Goal: Task Accomplishment & Management: Complete application form

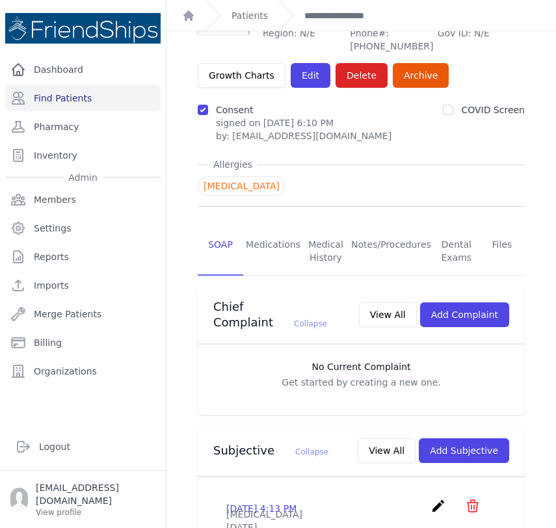
scroll to position [88, 0]
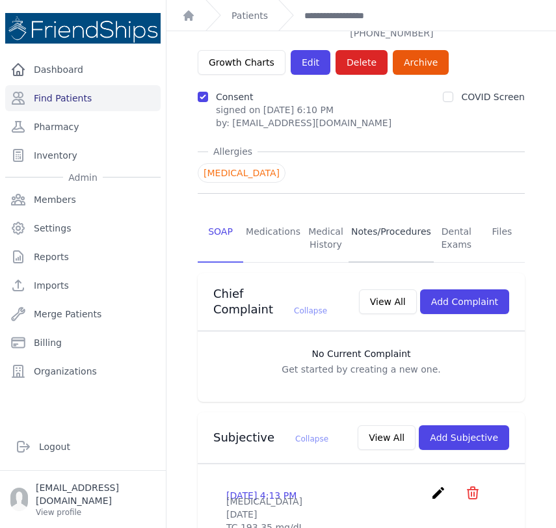
click at [384, 218] on link "Notes/Procedures" at bounding box center [391, 239] width 85 height 48
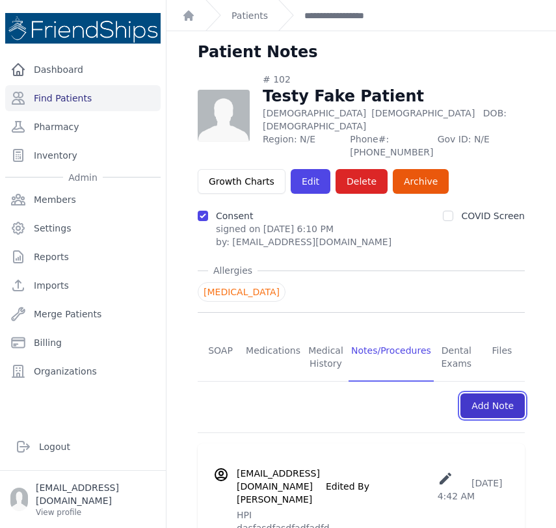
click at [479, 393] on link "Add Note" at bounding box center [492, 405] width 64 height 25
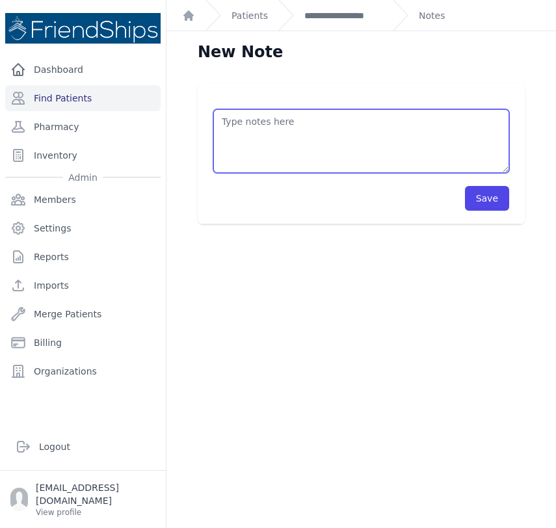
click at [282, 123] on textarea at bounding box center [361, 141] width 296 height 64
type textarea "p"
click at [288, 125] on textarea "fake pt note attempt" at bounding box center [361, 141] width 296 height 64
click at [288, 125] on textarea "fake pt note attmpt" at bounding box center [361, 141] width 296 height 64
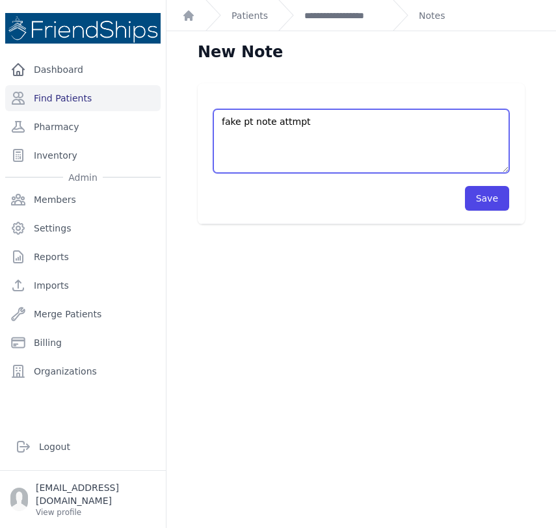
click at [288, 125] on textarea "fake pt note attmpt" at bounding box center [361, 141] width 296 height 64
type textarea "fake pt note"
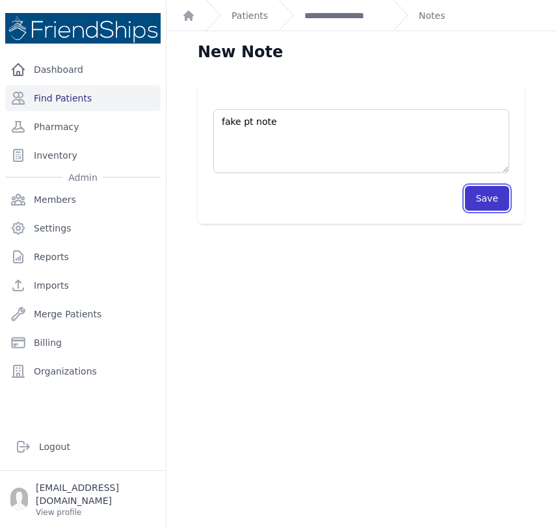
click at [494, 201] on button "Save" at bounding box center [487, 198] width 44 height 25
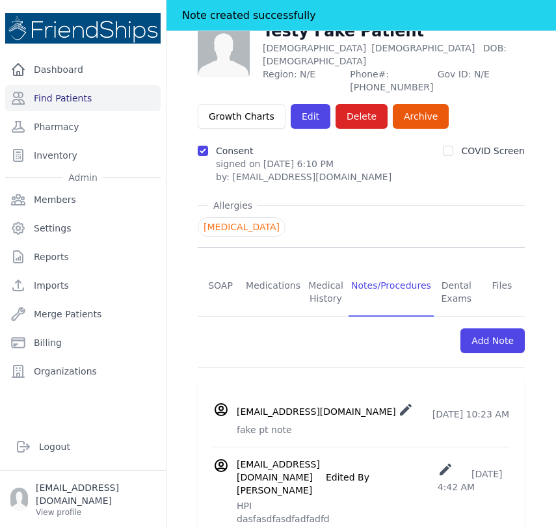
scroll to position [151, 0]
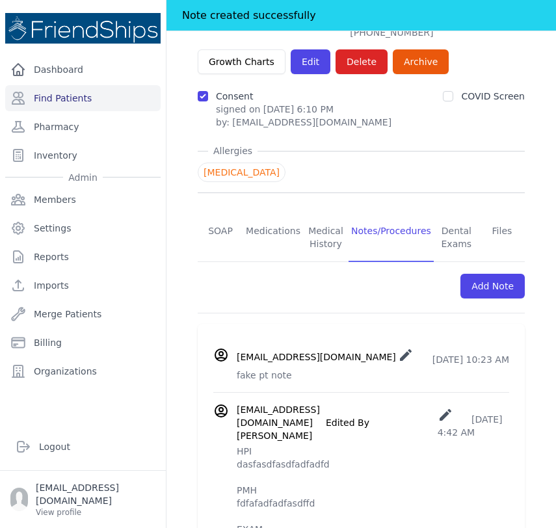
click at [398, 347] on icon "create" at bounding box center [406, 355] width 16 height 16
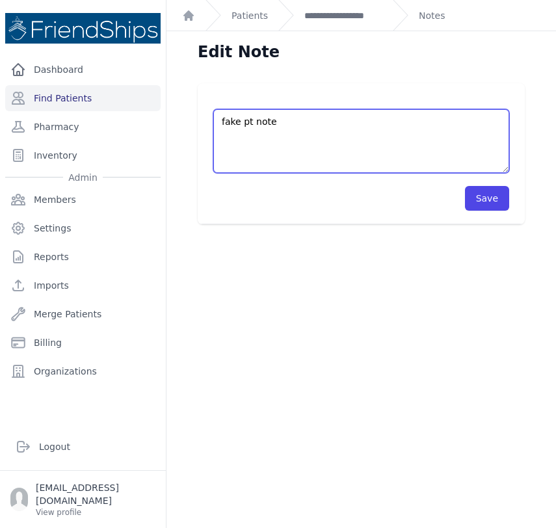
click at [287, 122] on textarea "fake pt note" at bounding box center [361, 141] width 296 height 64
type textarea "fake"
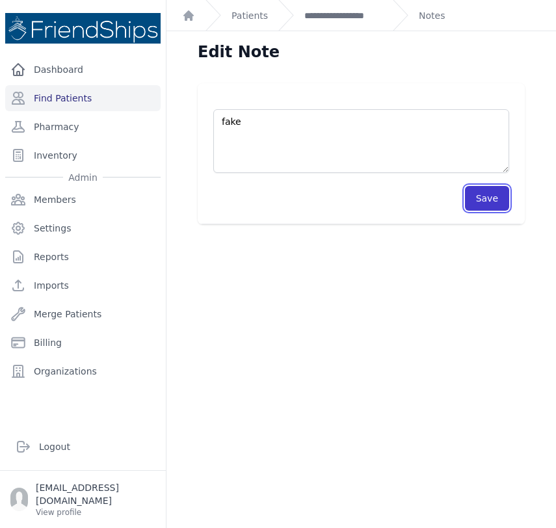
click at [483, 195] on button "Save" at bounding box center [487, 198] width 44 height 25
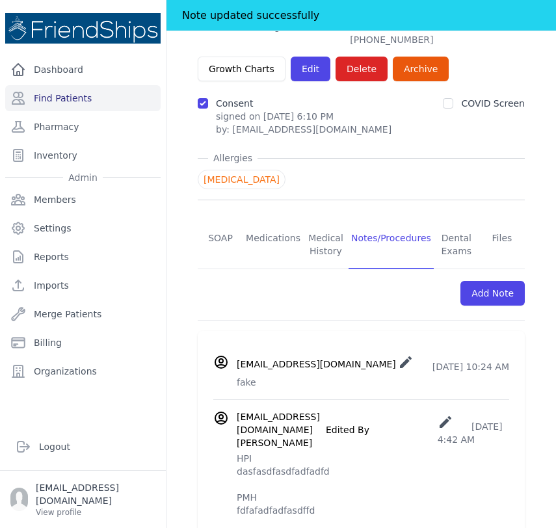
scroll to position [168, 0]
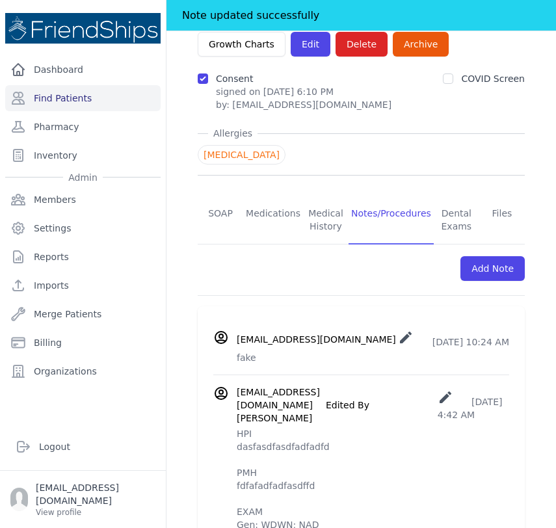
click at [398, 330] on icon "create" at bounding box center [406, 338] width 16 height 16
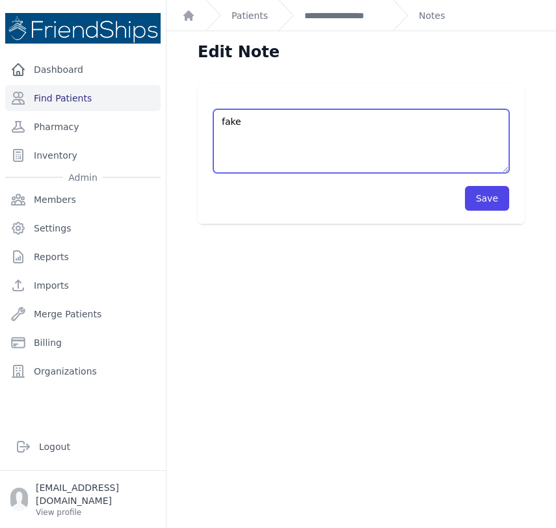
click at [295, 131] on textarea "fake" at bounding box center [361, 141] width 296 height 64
type textarea "practice note"
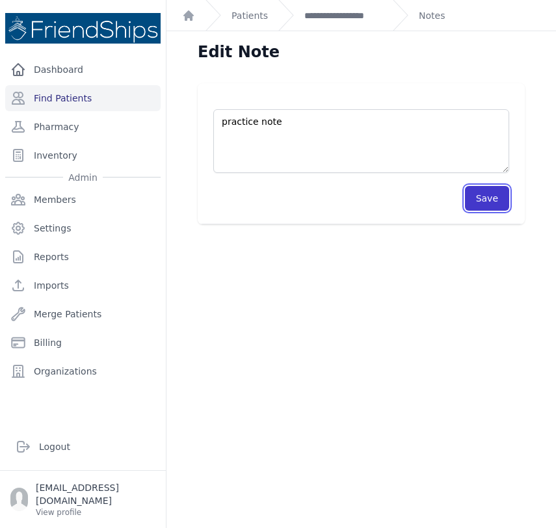
click at [489, 194] on button "Save" at bounding box center [487, 198] width 44 height 25
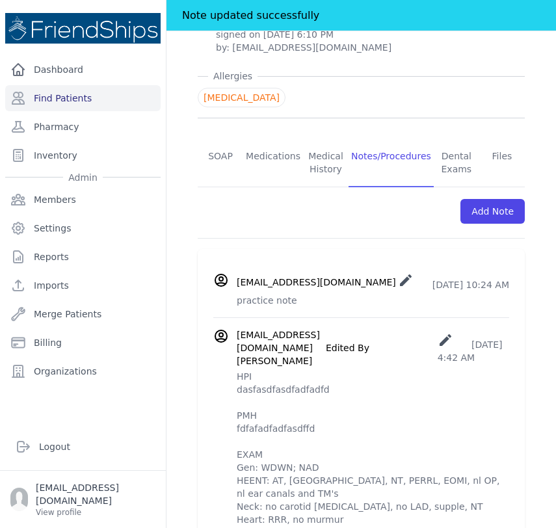
scroll to position [218, 0]
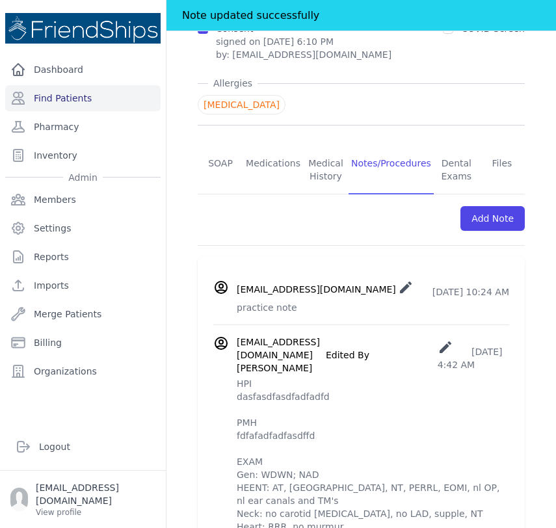
click at [438, 339] on icon "create" at bounding box center [446, 347] width 16 height 16
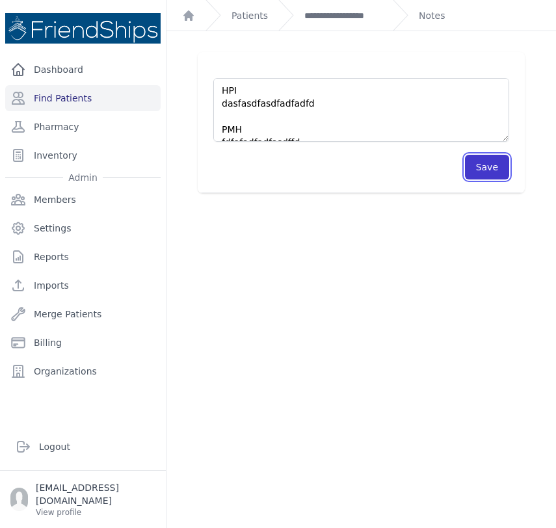
click at [492, 176] on button "Save" at bounding box center [487, 167] width 44 height 25
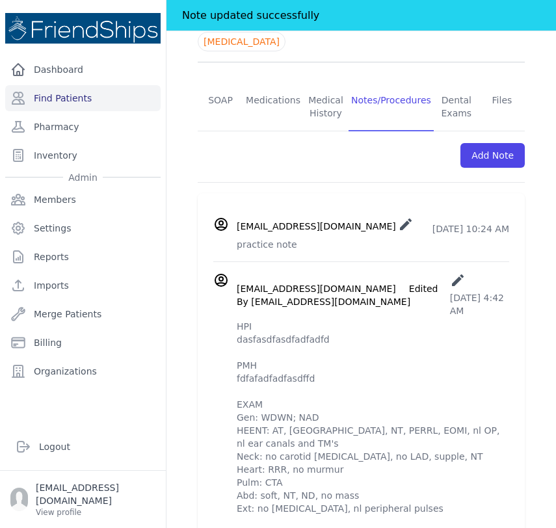
scroll to position [280, 0]
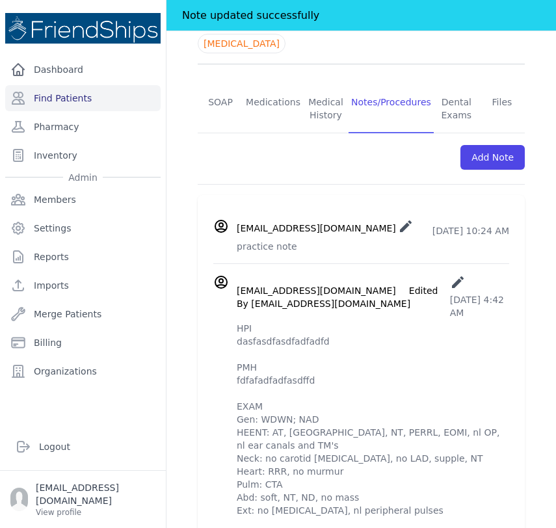
click at [393, 284] on h3 "davidsm.14@pm.me Edited By bodogemilia@gmail.com" at bounding box center [343, 297] width 213 height 26
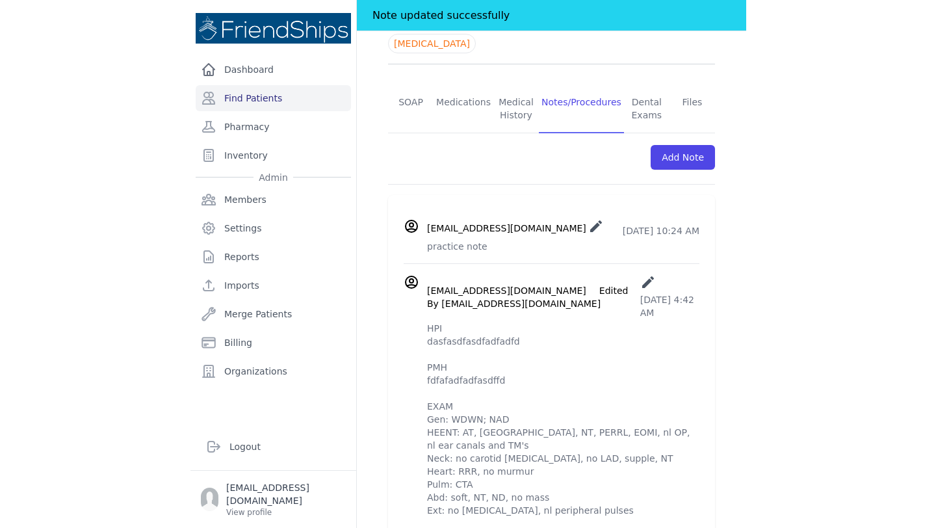
scroll to position [0, 0]
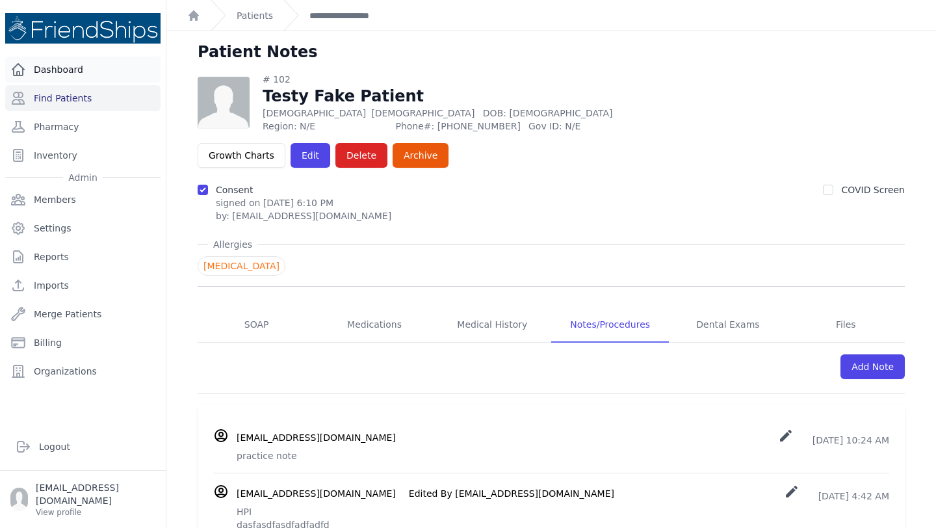
click at [55, 61] on link "Dashboard" at bounding box center [82, 70] width 155 height 26
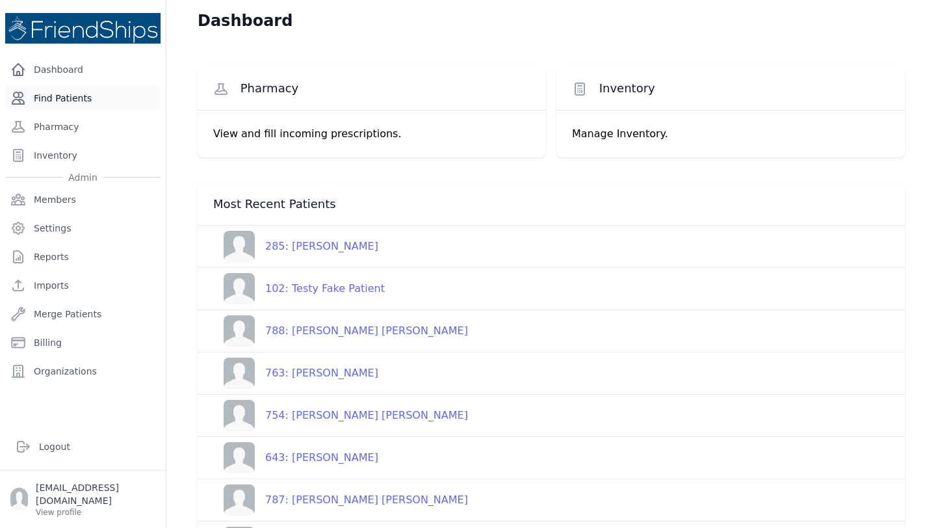
click at [62, 96] on link "Find Patients" at bounding box center [82, 98] width 155 height 26
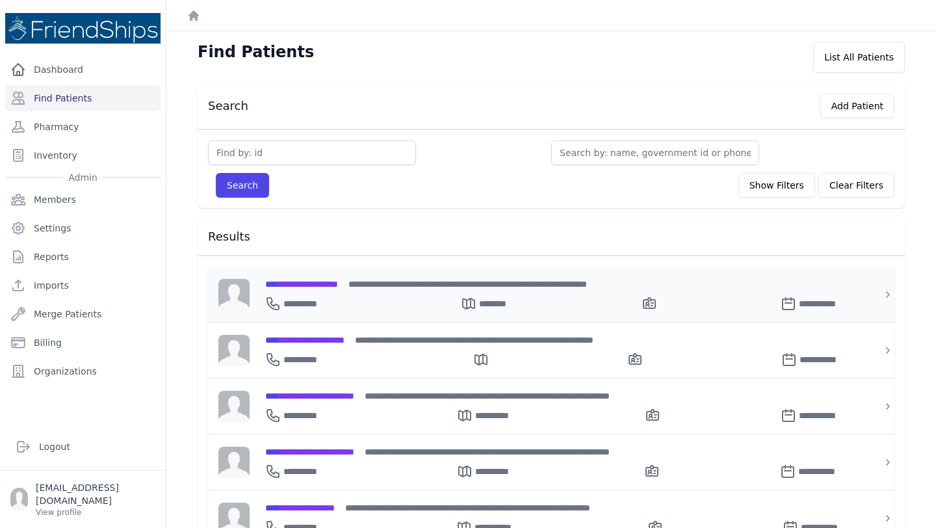
click at [324, 282] on span "**********" at bounding box center [301, 284] width 73 height 9
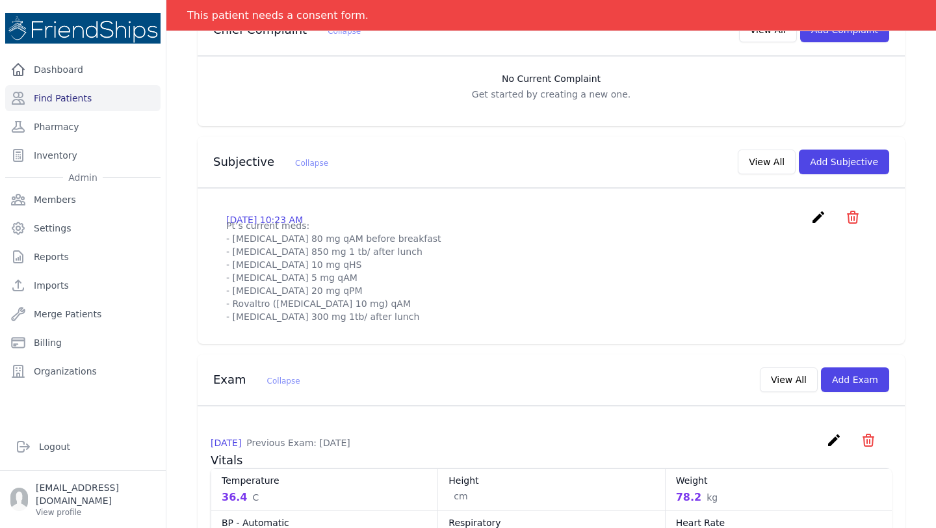
scroll to position [315, 0]
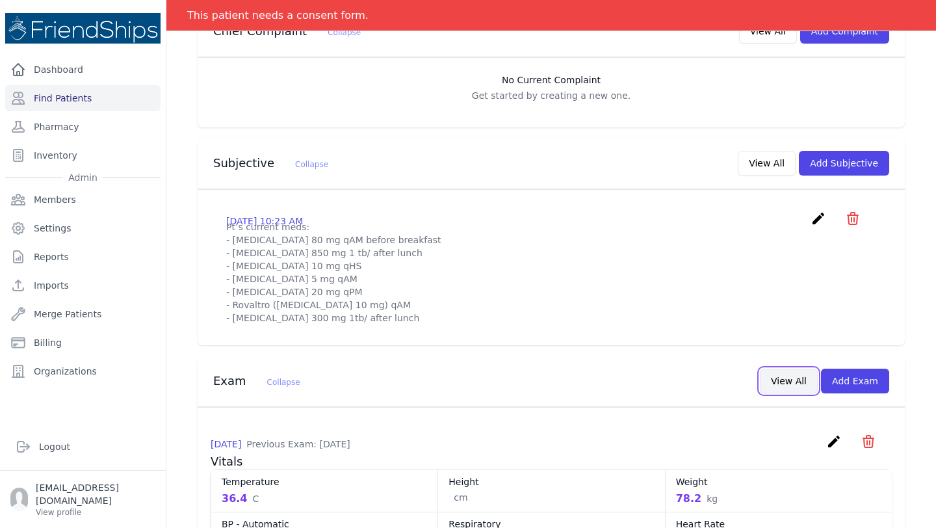
click at [785, 369] on button "View All" at bounding box center [789, 381] width 58 height 25
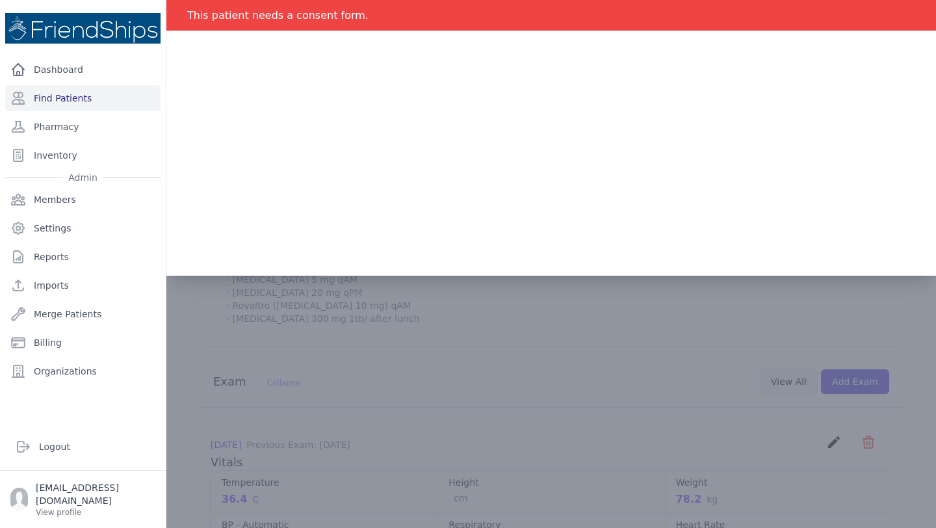
scroll to position [0, 0]
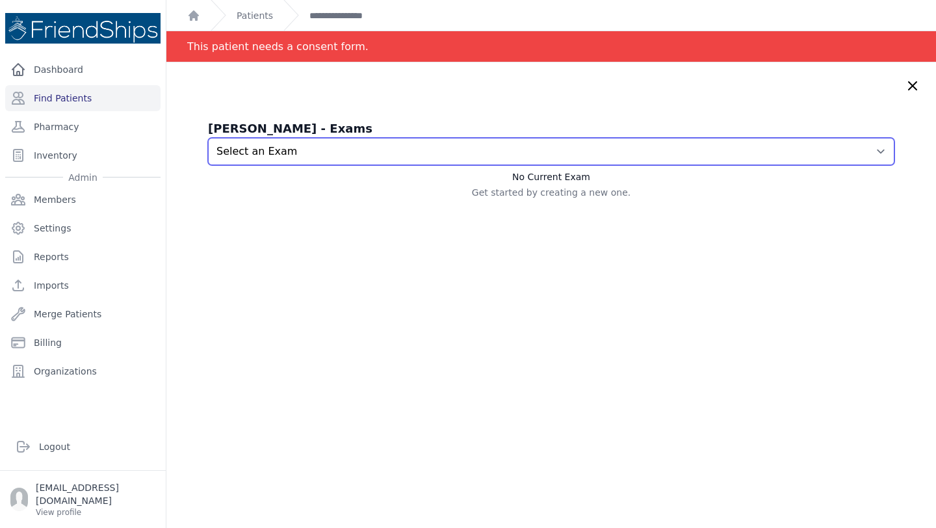
click at [679, 142] on select "Select an Exam 2025-Sep-21 10:17 AM 2025-Sep-16 6:34 PM 2025-Sep-10 9:42 AM 202…" at bounding box center [551, 151] width 687 height 27
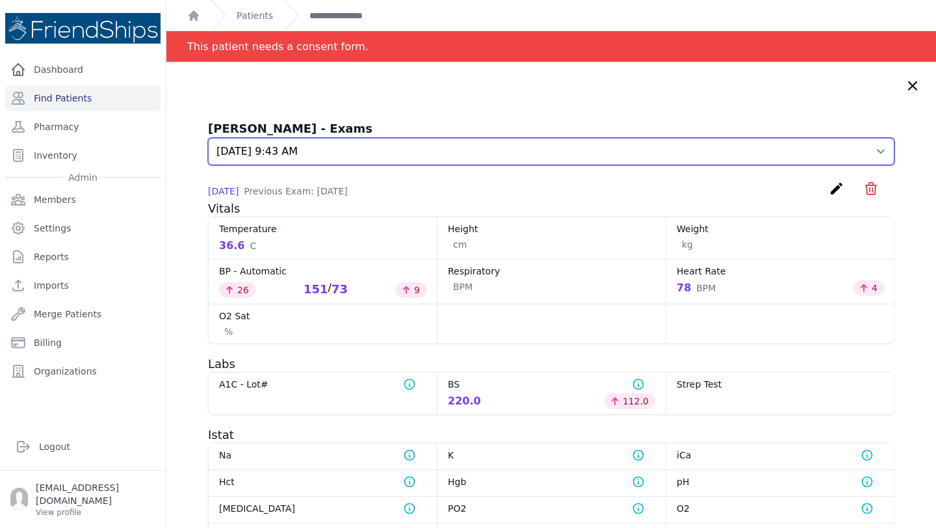
click at [386, 140] on select "Select an Exam 2025-Sep-21 10:17 AM 2025-Sep-16 6:34 PM 2025-Sep-10 9:42 AM 202…" at bounding box center [551, 151] width 687 height 27
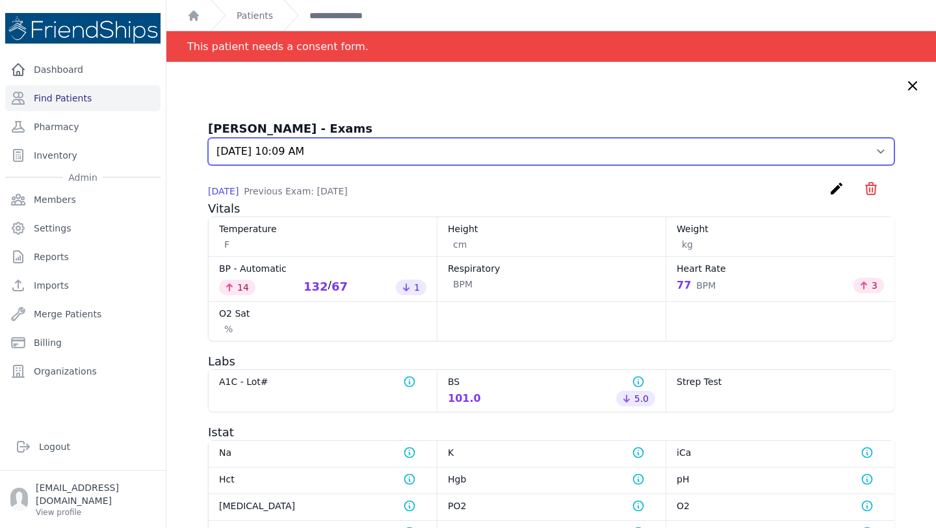
click at [349, 156] on select "Select an Exam 2025-Sep-21 10:17 AM 2025-Sep-16 6:34 PM 2025-Sep-10 9:42 AM 202…" at bounding box center [551, 151] width 687 height 27
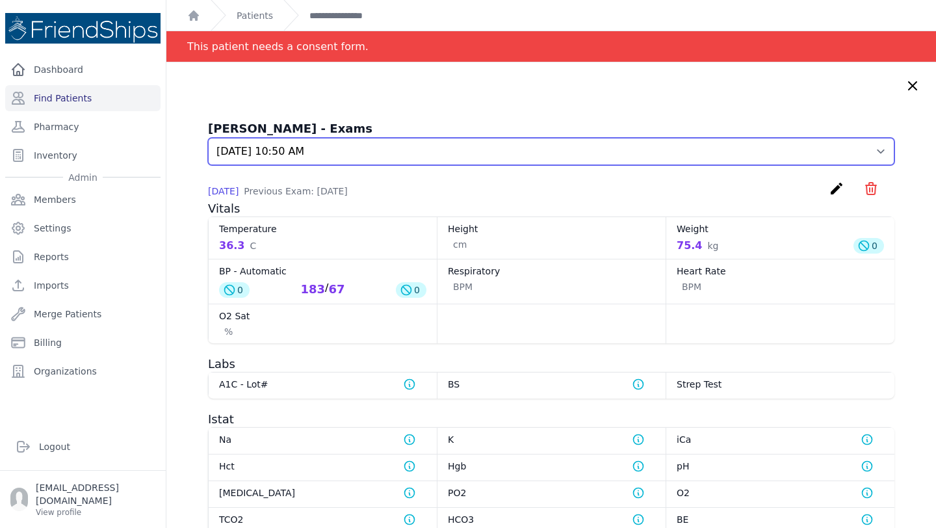
click at [352, 139] on select "Select an Exam 2025-Sep-21 10:17 AM 2025-Sep-16 6:34 PM 2025-Sep-10 9:42 AM 202…" at bounding box center [551, 151] width 687 height 27
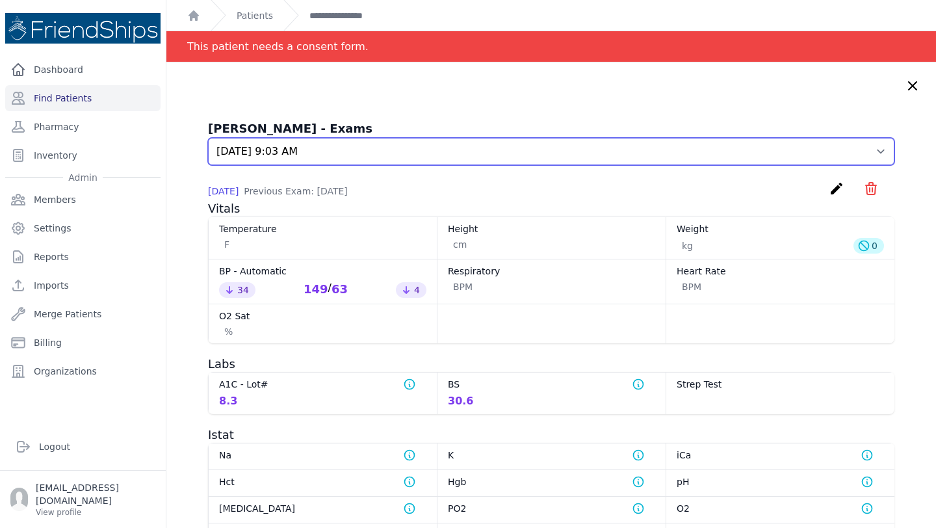
click at [349, 150] on select "Select an Exam 2025-Sep-21 10:17 AM 2025-Sep-16 6:34 PM 2025-Sep-10 9:42 AM 202…" at bounding box center [551, 151] width 687 height 27
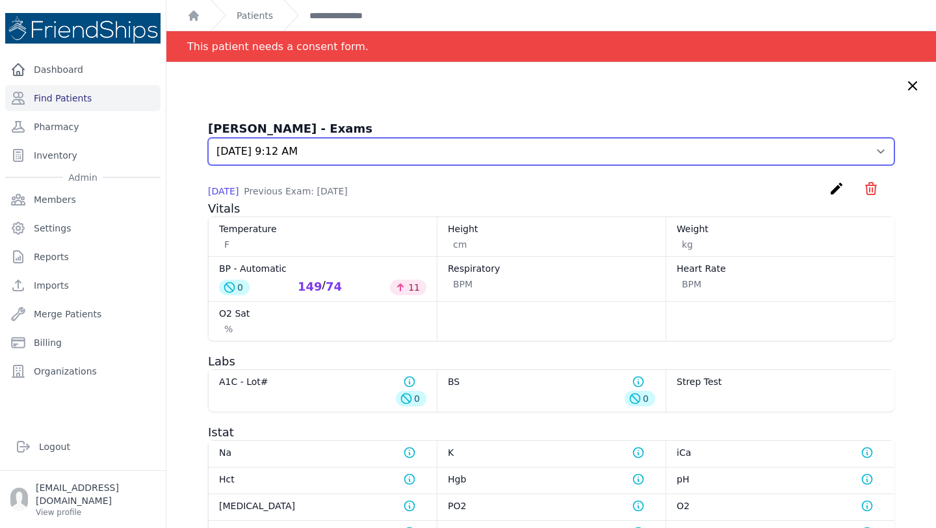
click at [338, 150] on select "Select an Exam 2025-Sep-21 10:17 AM 2025-Sep-16 6:34 PM 2025-Sep-10 9:42 AM 202…" at bounding box center [551, 151] width 687 height 27
click at [369, 151] on select "Select an Exam 2025-Sep-21 10:17 AM 2025-Sep-16 6:34 PM 2025-Sep-10 9:42 AM 202…" at bounding box center [551, 151] width 687 height 27
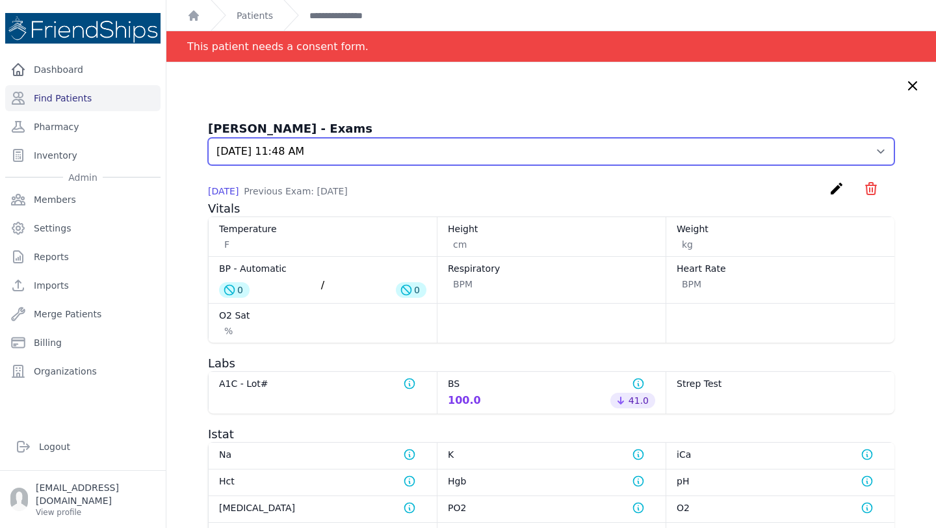
click at [392, 153] on select "Select an Exam 2025-Sep-21 10:17 AM 2025-Sep-16 6:34 PM 2025-Sep-10 9:42 AM 202…" at bounding box center [551, 151] width 687 height 27
click at [367, 154] on select "Select an Exam 2025-Sep-21 10:17 AM 2025-Sep-16 6:34 PM 2025-Sep-10 9:42 AM 202…" at bounding box center [551, 151] width 687 height 27
click at [345, 154] on select "Select an Exam 2025-Sep-21 10:17 AM 2025-Sep-16 6:34 PM 2025-Sep-10 9:42 AM 202…" at bounding box center [551, 151] width 687 height 27
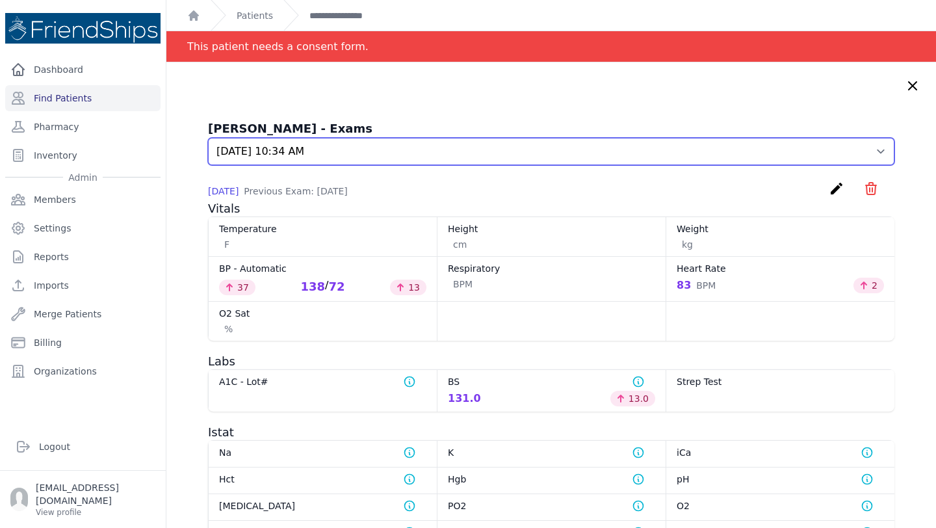
click at [347, 155] on select "Select an Exam 2025-Sep-21 10:17 AM 2025-Sep-16 6:34 PM 2025-Sep-10 9:42 AM 202…" at bounding box center [551, 151] width 687 height 27
click at [345, 155] on select "Select an Exam 2025-Sep-21 10:17 AM 2025-Sep-16 6:34 PM 2025-Sep-10 9:42 AM 202…" at bounding box center [551, 151] width 687 height 27
click at [354, 152] on select "Select an Exam 2025-Sep-21 10:17 AM 2025-Sep-16 6:34 PM 2025-Sep-10 9:42 AM 202…" at bounding box center [551, 151] width 687 height 27
click at [343, 146] on select "Select an Exam 2025-Sep-21 10:17 AM 2025-Sep-16 6:34 PM 2025-Sep-10 9:42 AM 202…" at bounding box center [551, 151] width 687 height 27
click at [350, 157] on select "Select an Exam 2025-Sep-21 10:17 AM 2025-Sep-16 6:34 PM 2025-Sep-10 9:42 AM 202…" at bounding box center [551, 151] width 687 height 27
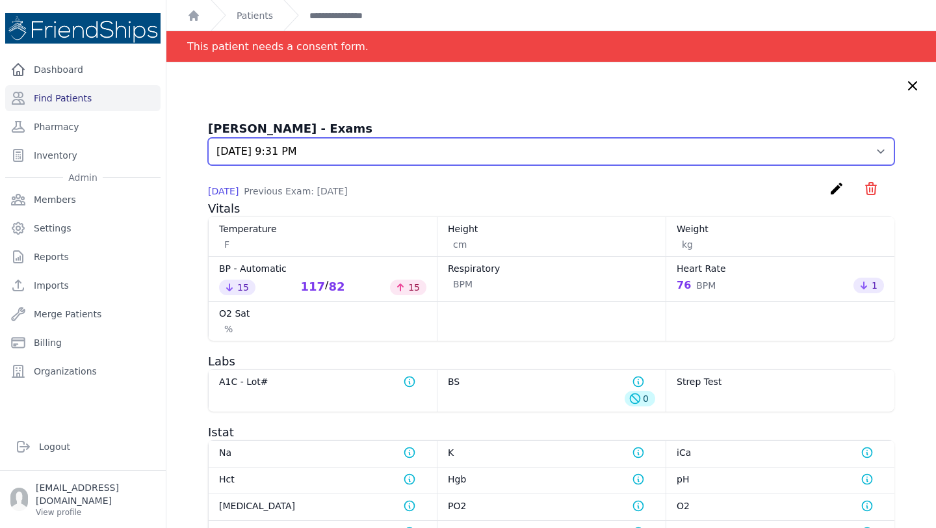
click at [344, 142] on select "Select an Exam 2025-Sep-21 10:17 AM 2025-Sep-16 6:34 PM 2025-Sep-10 9:42 AM 202…" at bounding box center [551, 151] width 687 height 27
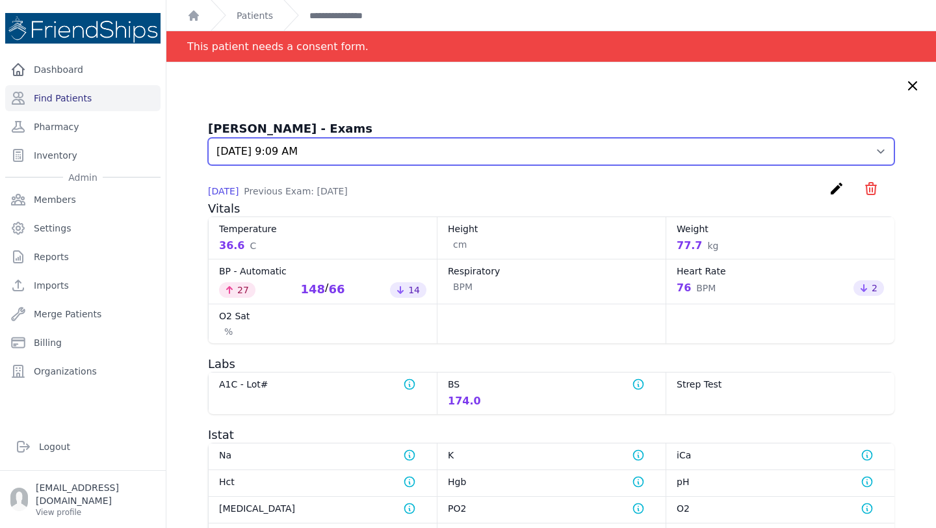
click at [337, 148] on select "Select an Exam 2025-Sep-21 10:17 AM 2025-Sep-16 6:34 PM 2025-Sep-10 9:42 AM 202…" at bounding box center [551, 151] width 687 height 27
click at [345, 152] on select "Select an Exam 2025-Sep-21 10:17 AM 2025-Sep-16 6:34 PM 2025-Sep-10 9:42 AM 202…" at bounding box center [551, 151] width 687 height 27
click at [343, 154] on select "Select an Exam 2025-Sep-21 10:17 AM 2025-Sep-16 6:34 PM 2025-Sep-10 9:42 AM 202…" at bounding box center [551, 151] width 687 height 27
click at [364, 149] on select "Select an Exam 2025-Sep-21 10:17 AM 2025-Sep-16 6:34 PM 2025-Sep-10 9:42 AM 202…" at bounding box center [551, 151] width 687 height 27
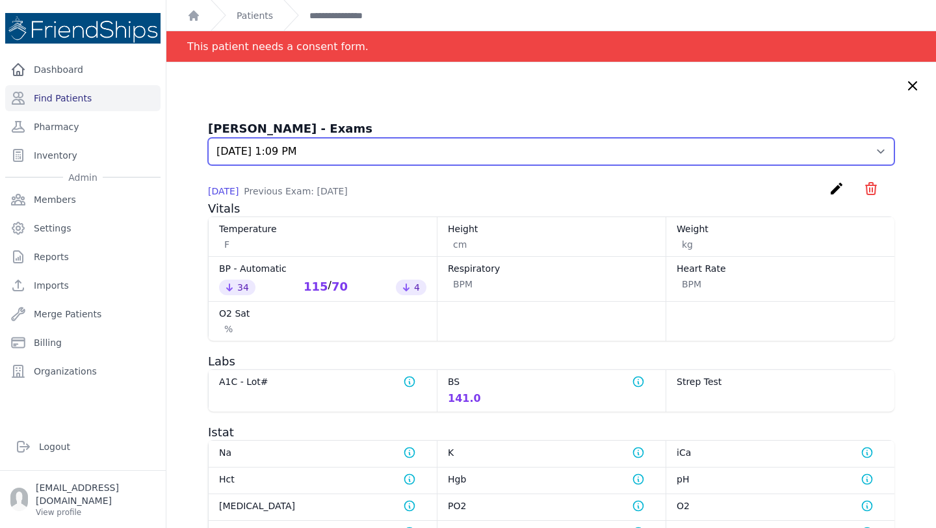
click at [391, 152] on select "Select an Exam 2025-Sep-21 10:17 AM 2025-Sep-16 6:34 PM 2025-Sep-10 9:42 AM 202…" at bounding box center [551, 151] width 687 height 27
click at [346, 159] on select "Select an Exam 2025-Sep-21 10:17 AM 2025-Sep-16 6:34 PM 2025-Sep-10 9:42 AM 202…" at bounding box center [551, 151] width 687 height 27
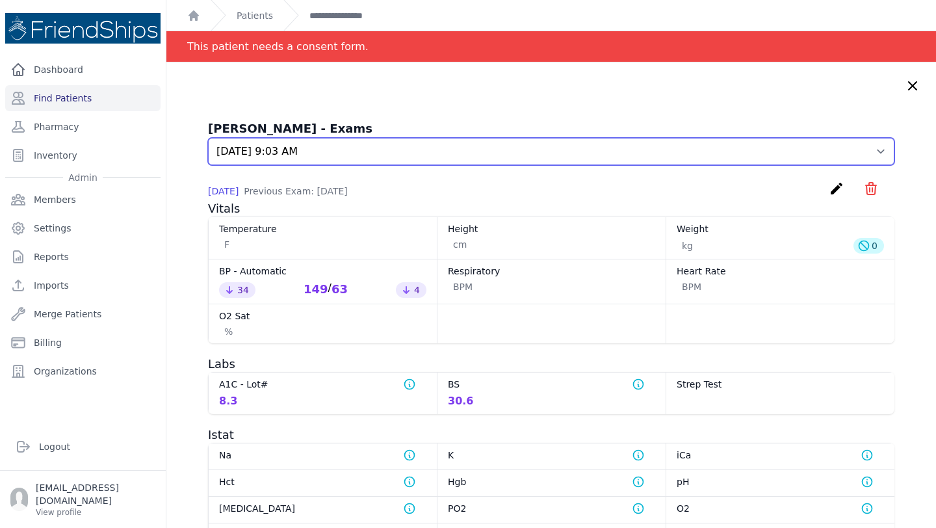
click at [334, 157] on select "Select an Exam 2025-Sep-21 10:17 AM 2025-Sep-16 6:34 PM 2025-Sep-10 9:42 AM 202…" at bounding box center [551, 151] width 687 height 27
select select "1029"
